Goal: Transaction & Acquisition: Purchase product/service

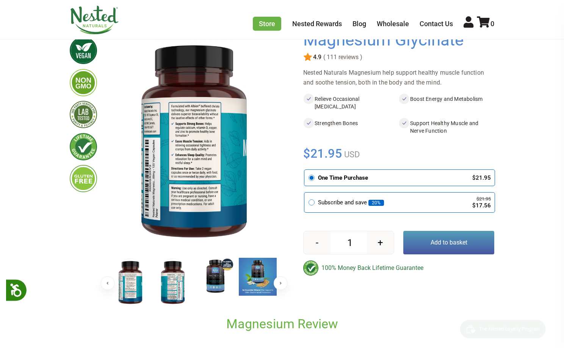
scroll to position [152, 0]
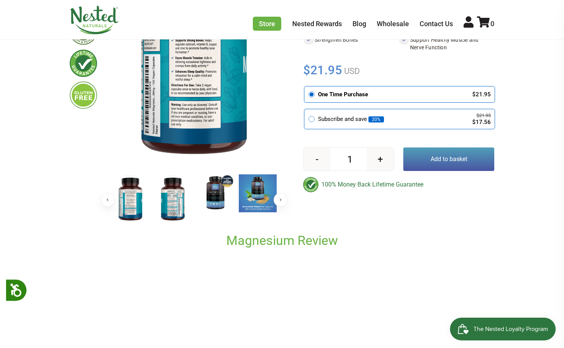
click at [254, 194] on img at bounding box center [258, 193] width 38 height 38
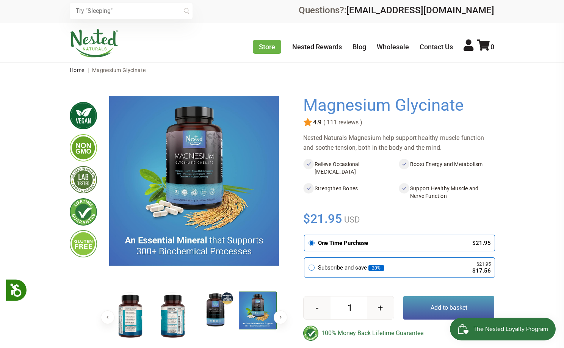
scroll to position [0, 0]
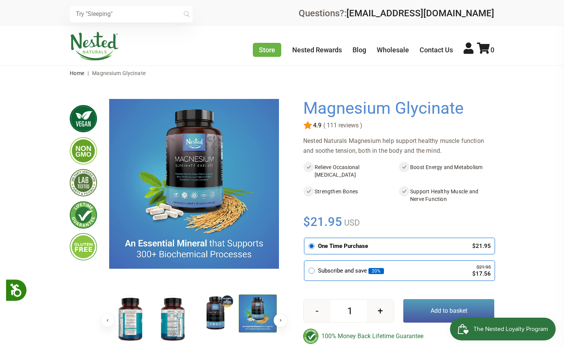
click at [381, 310] on button "+" at bounding box center [380, 310] width 27 height 23
type input "2"
click at [431, 310] on button "Add to basket" at bounding box center [448, 310] width 91 height 23
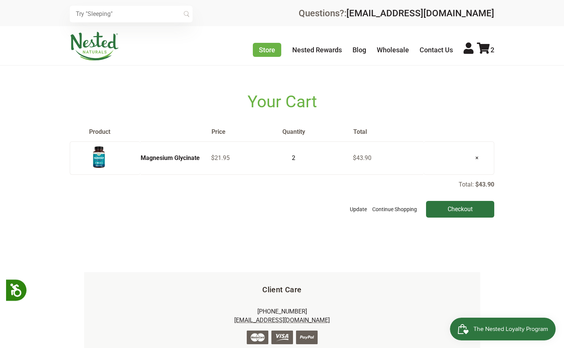
click at [97, 161] on img at bounding box center [98, 157] width 19 height 25
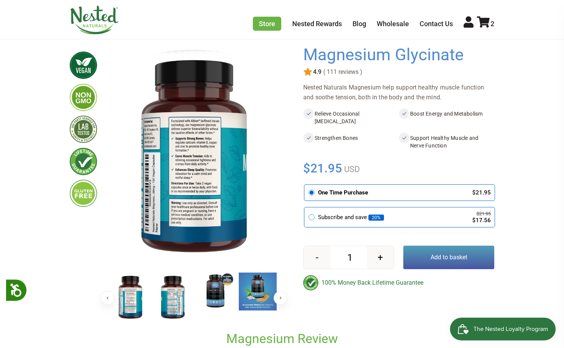
scroll to position [76, 0]
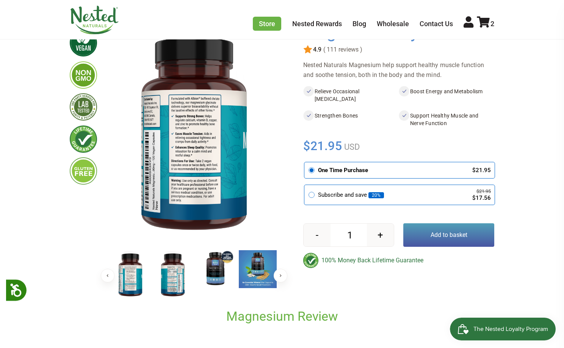
click at [257, 271] on img at bounding box center [258, 269] width 38 height 38
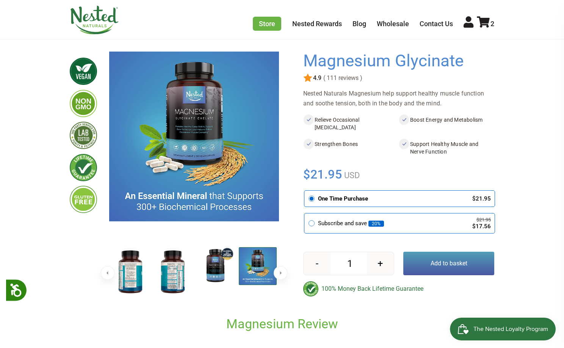
scroll to position [0, 0]
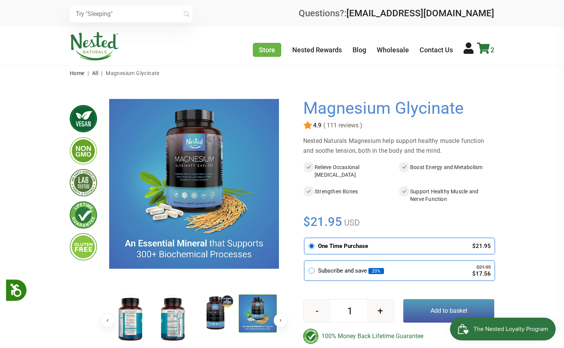
click at [484, 48] on icon at bounding box center [483, 47] width 13 height 11
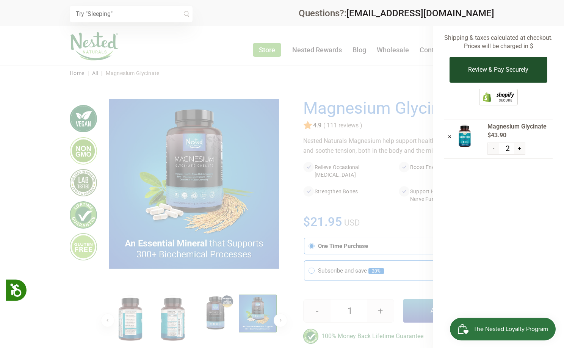
click at [477, 70] on button "Review & Pay Securely" at bounding box center [498, 70] width 97 height 26
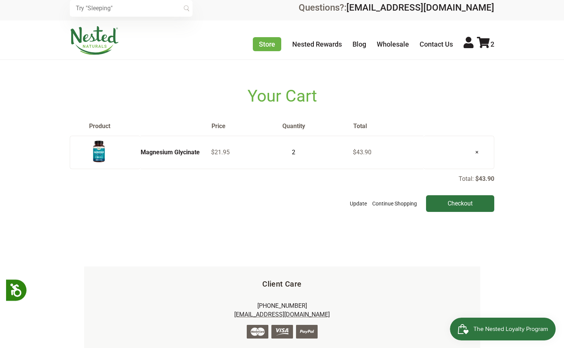
scroll to position [5, 0]
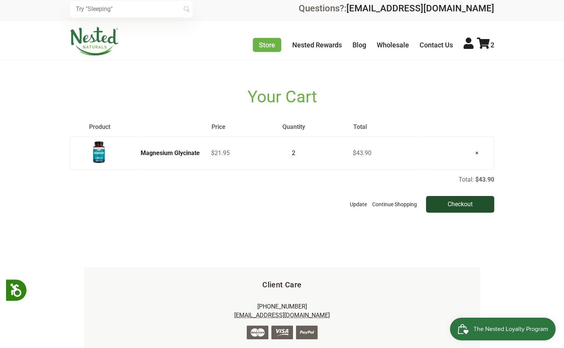
click at [452, 205] on input "Checkout" at bounding box center [460, 204] width 68 height 17
